Goal: Find specific page/section: Find specific page/section

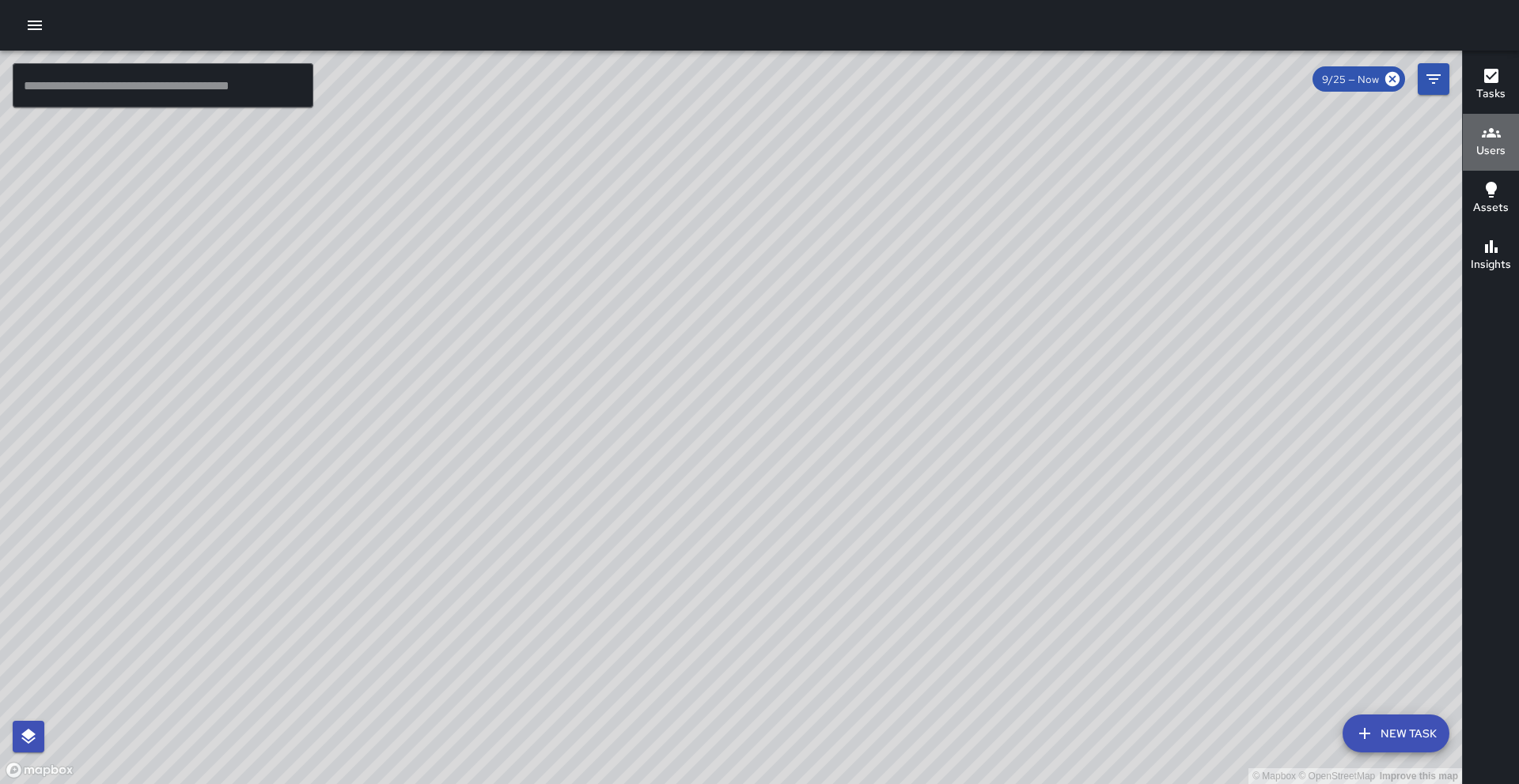
click at [1494, 148] on h6 "Users" at bounding box center [1490, 151] width 29 height 18
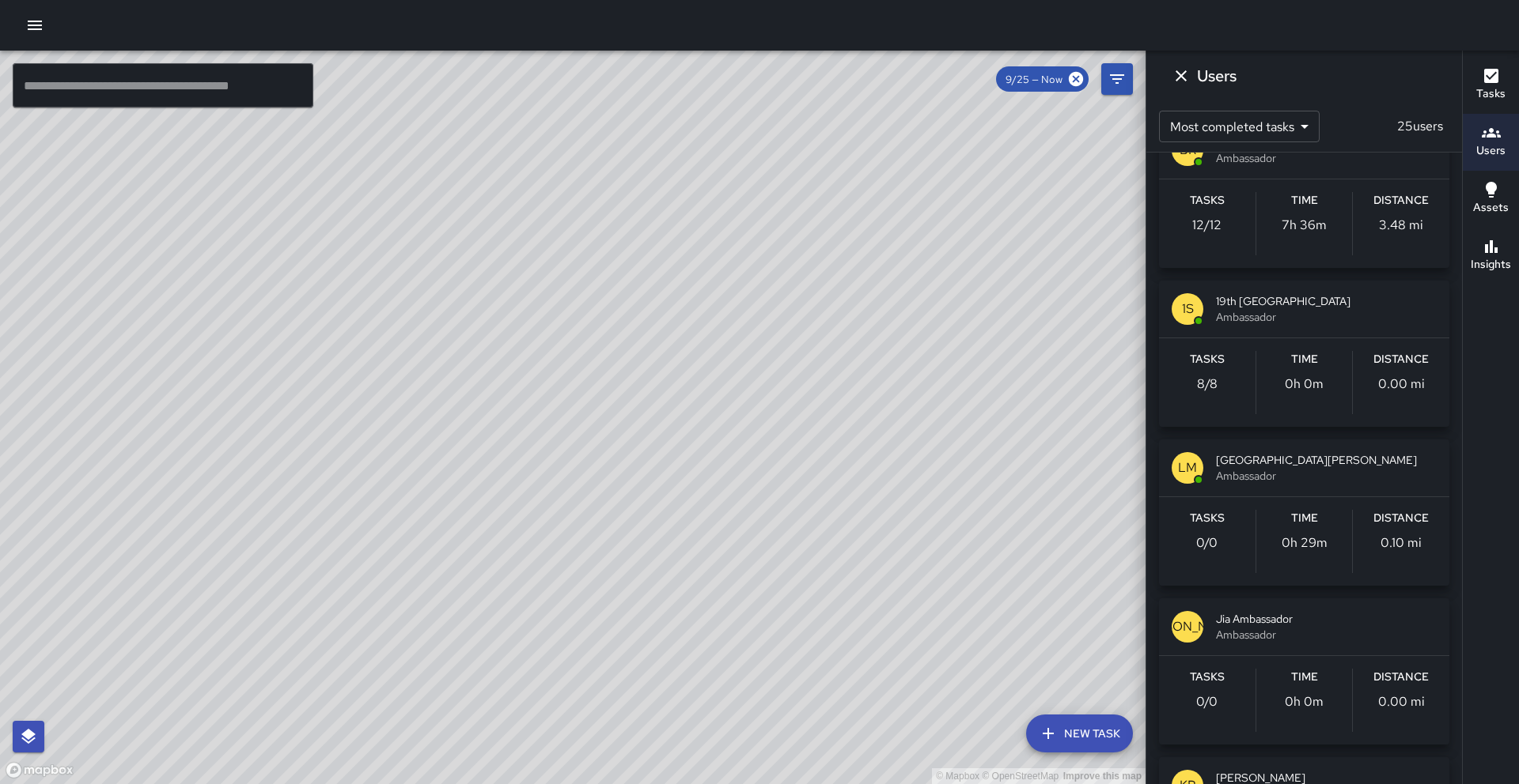
scroll to position [1805, 0]
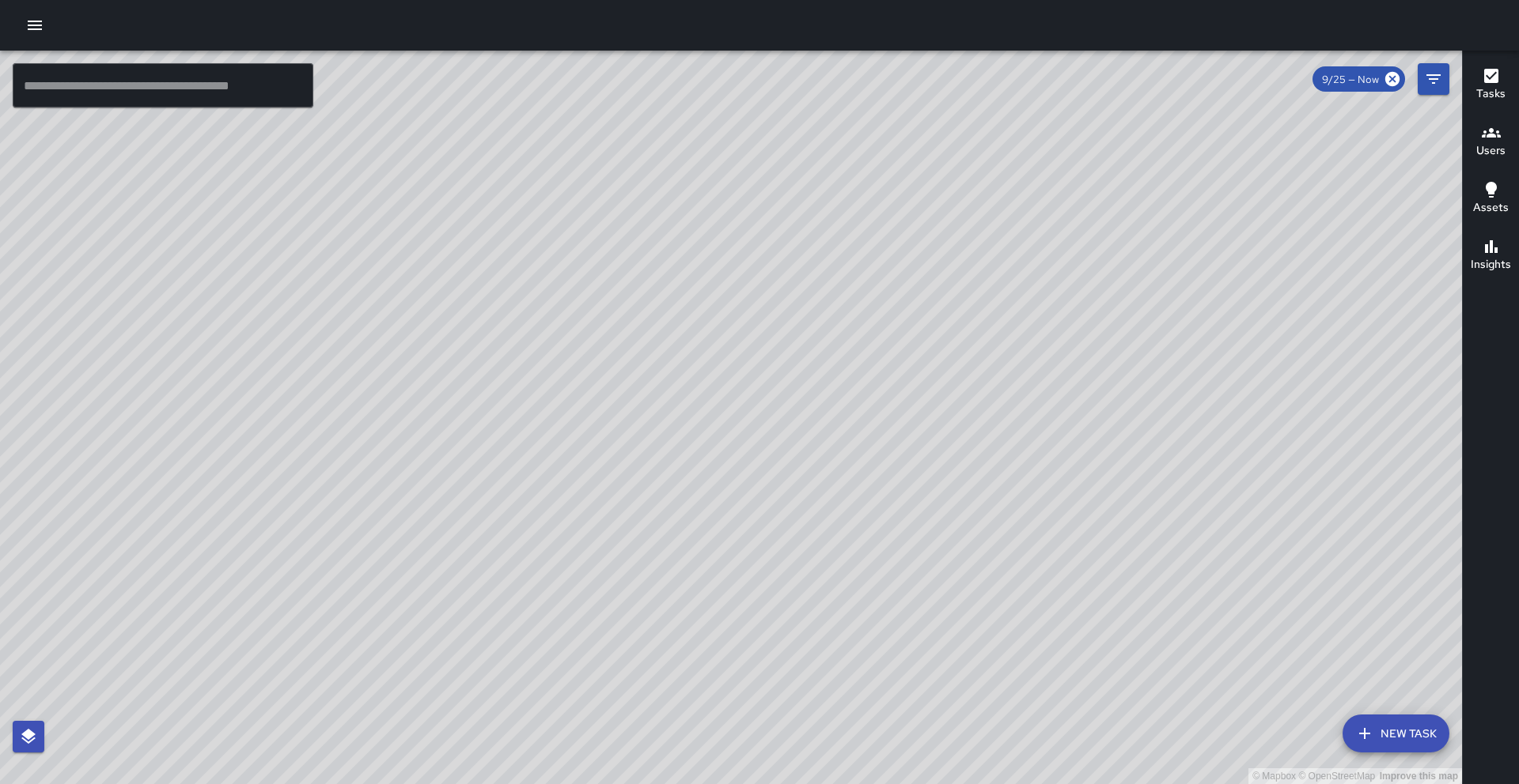
click at [1498, 145] on h6 "Users" at bounding box center [1490, 151] width 29 height 18
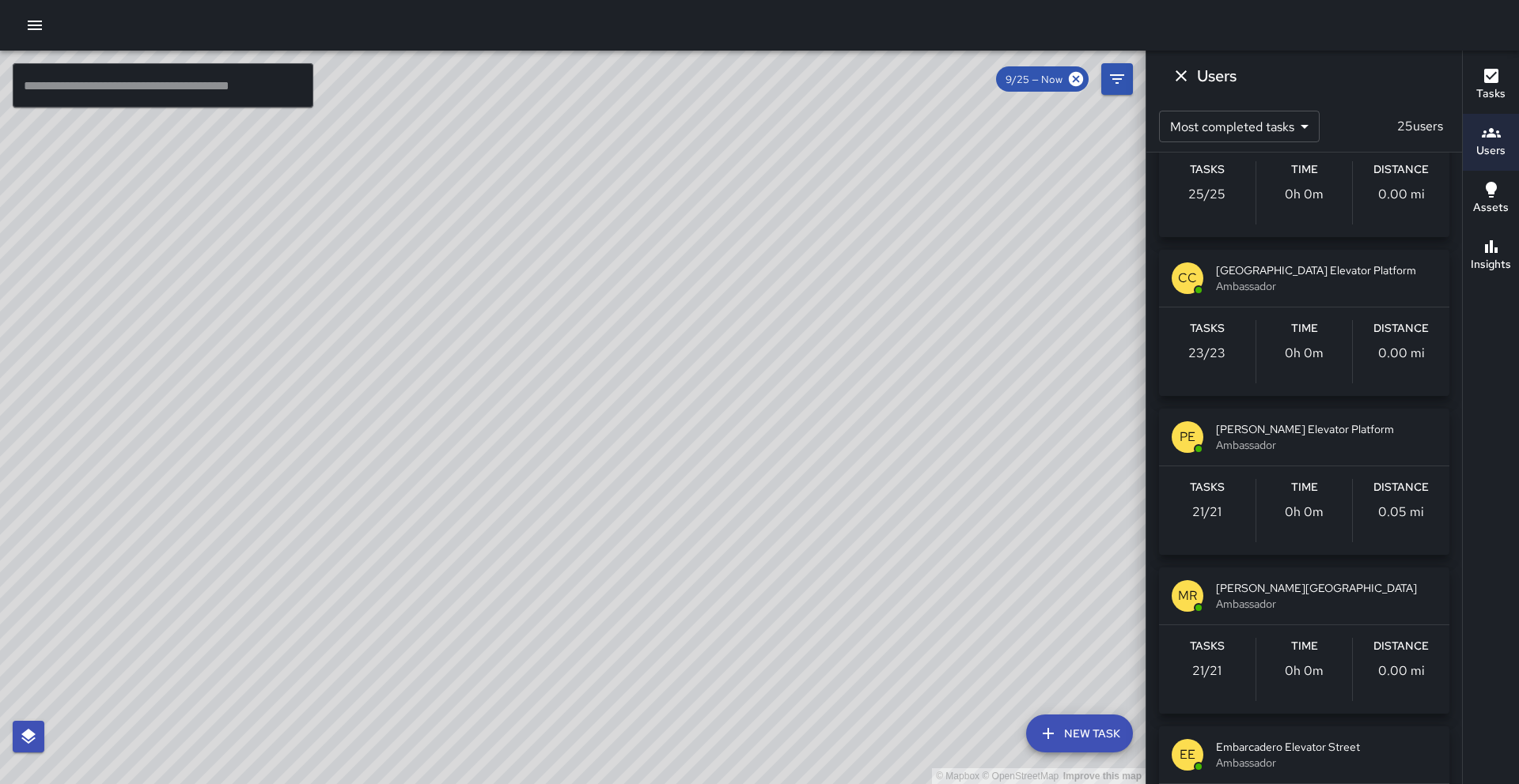
scroll to position [712, 0]
